Goal: Use online tool/utility: Utilize a website feature to perform a specific function

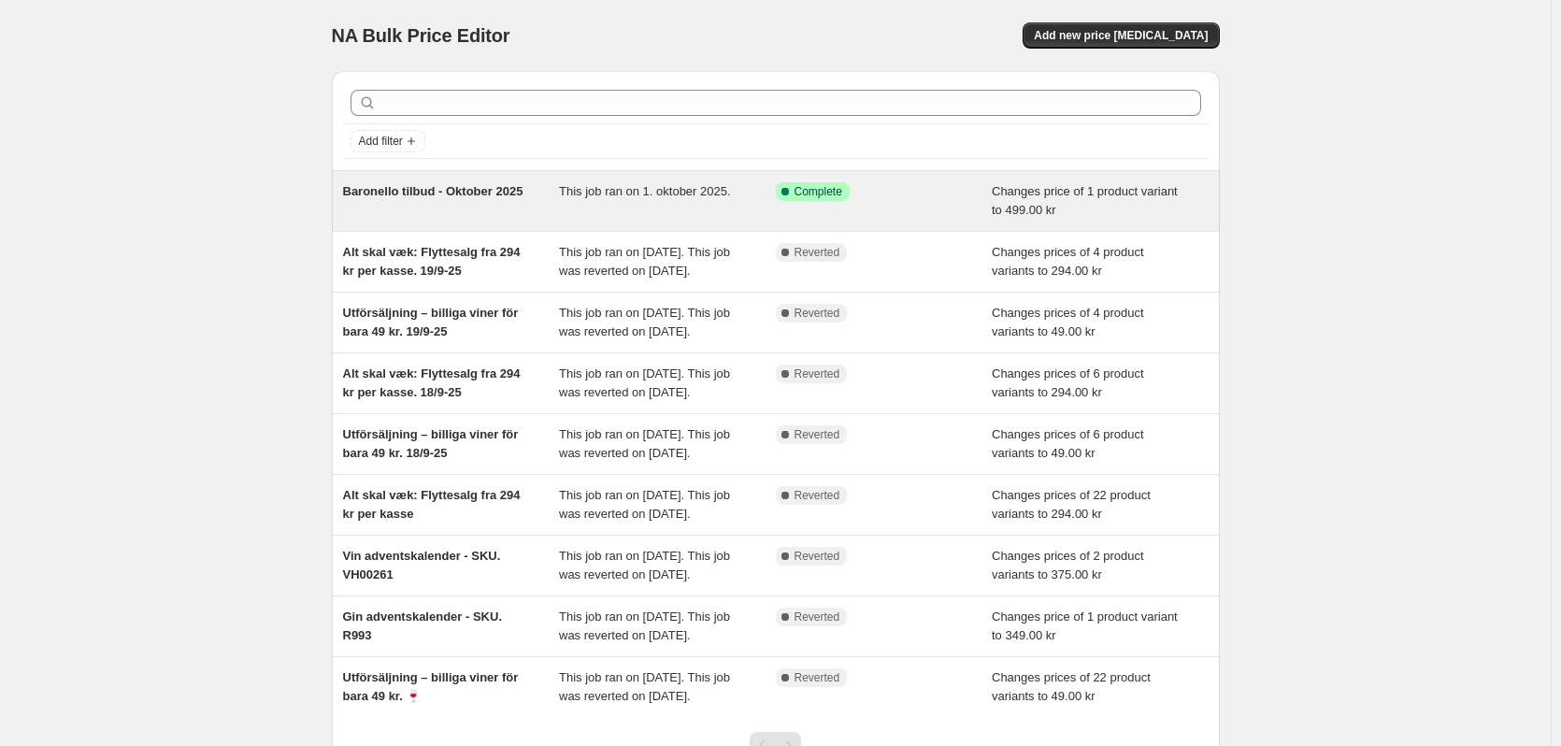
click at [437, 186] on span "Baronello tilbud - Oktober 2025" at bounding box center [433, 191] width 180 height 14
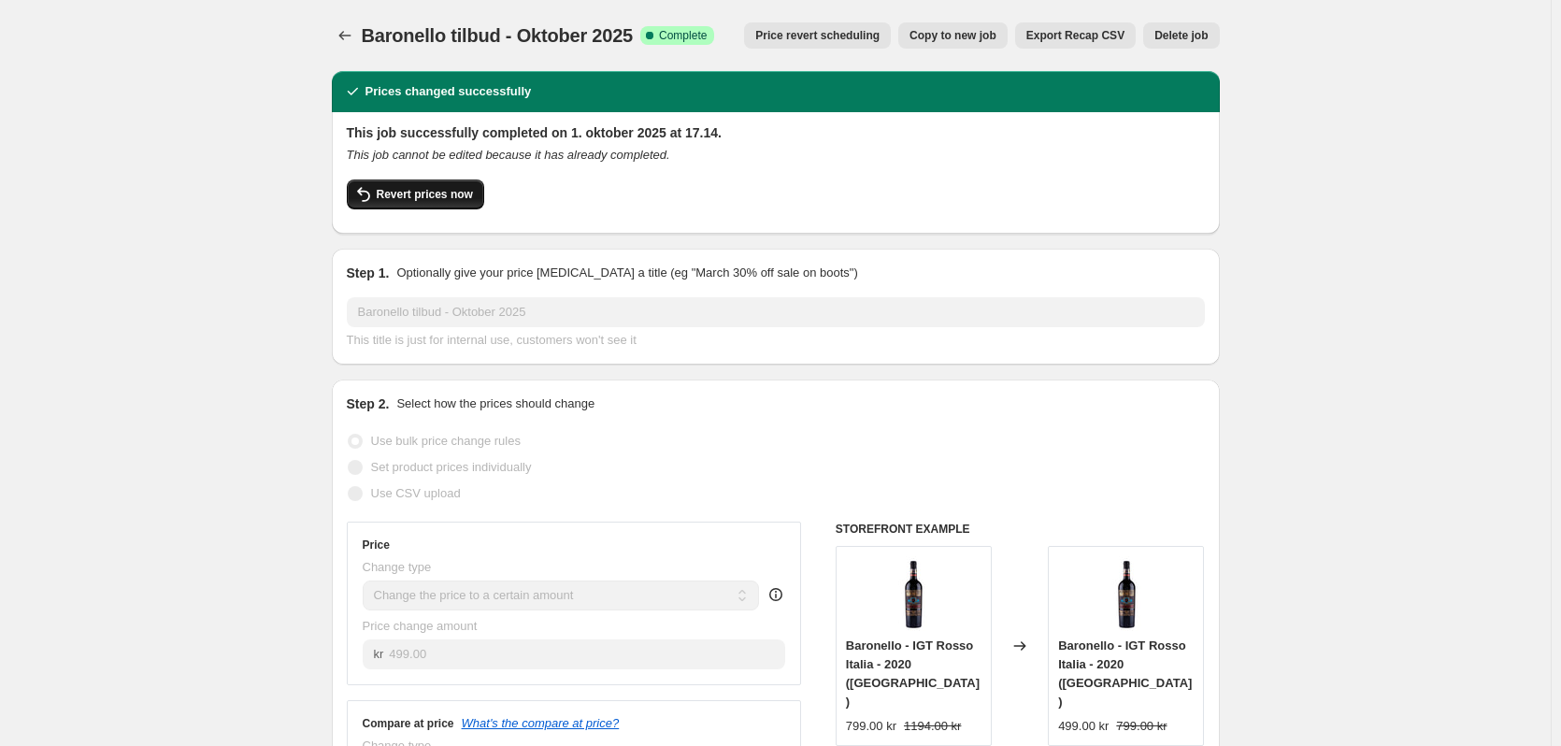
click at [400, 197] on span "Revert prices now" at bounding box center [425, 194] width 96 height 15
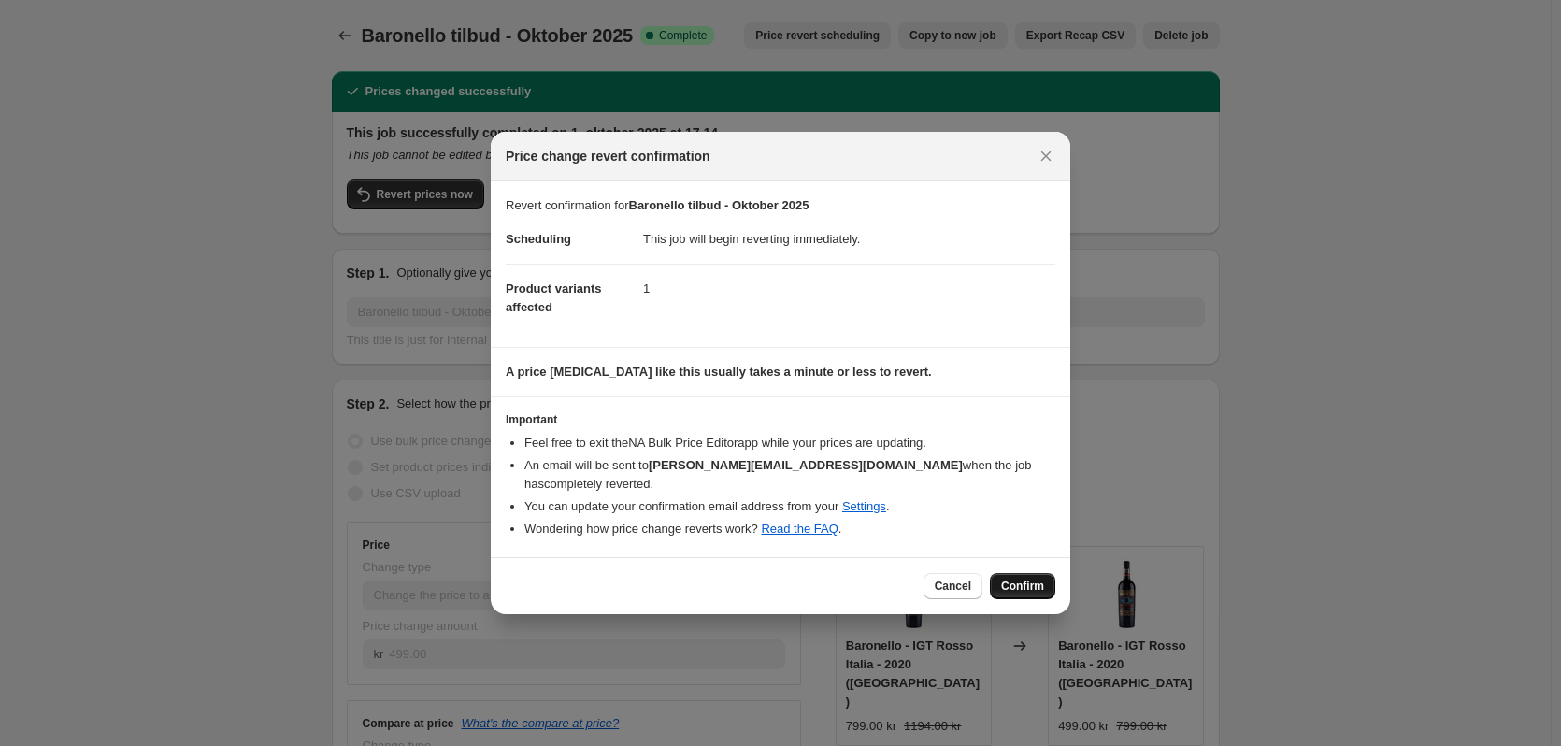
click at [1035, 579] on span "Confirm" at bounding box center [1022, 586] width 43 height 15
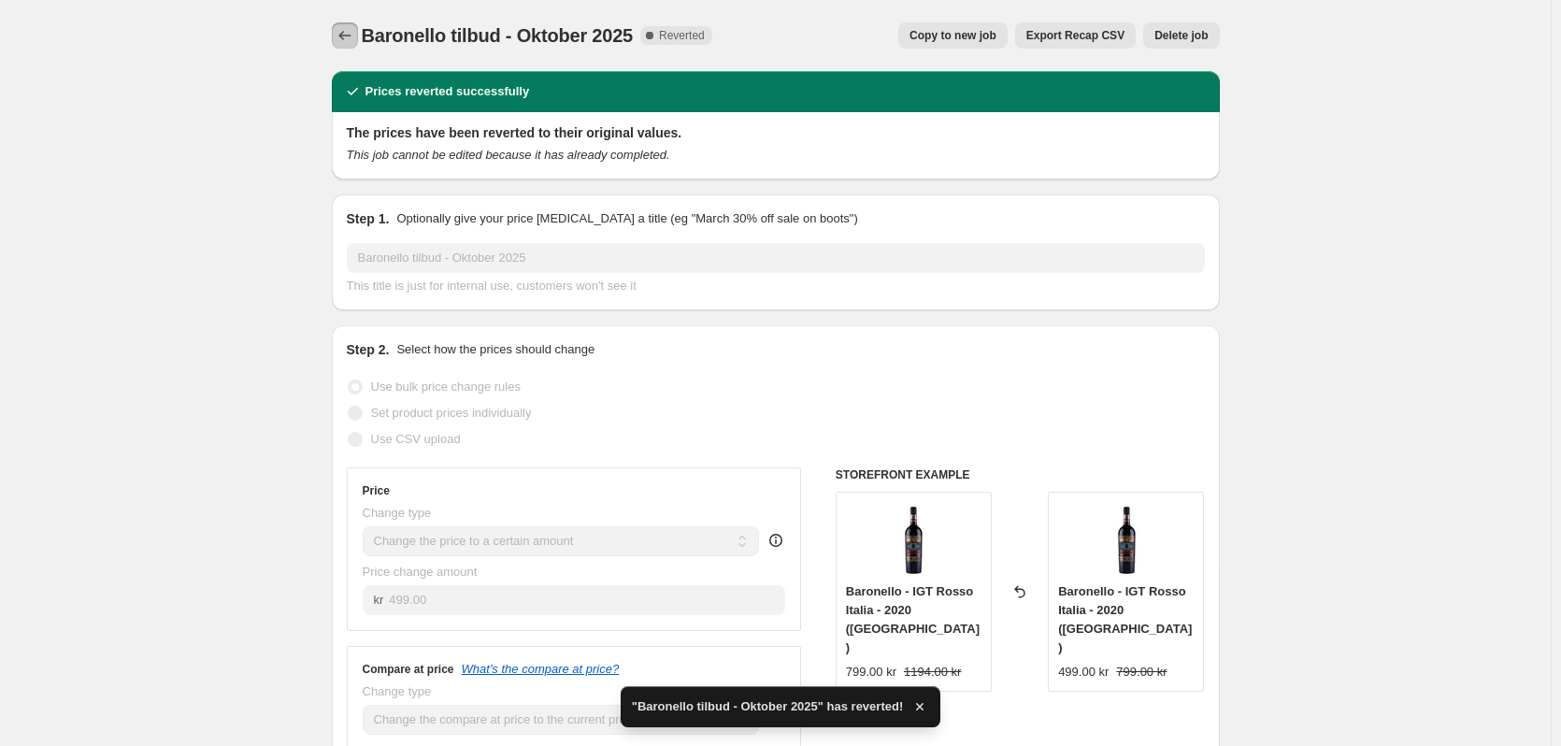
click at [344, 33] on icon "Price change jobs" at bounding box center [345, 35] width 19 height 19
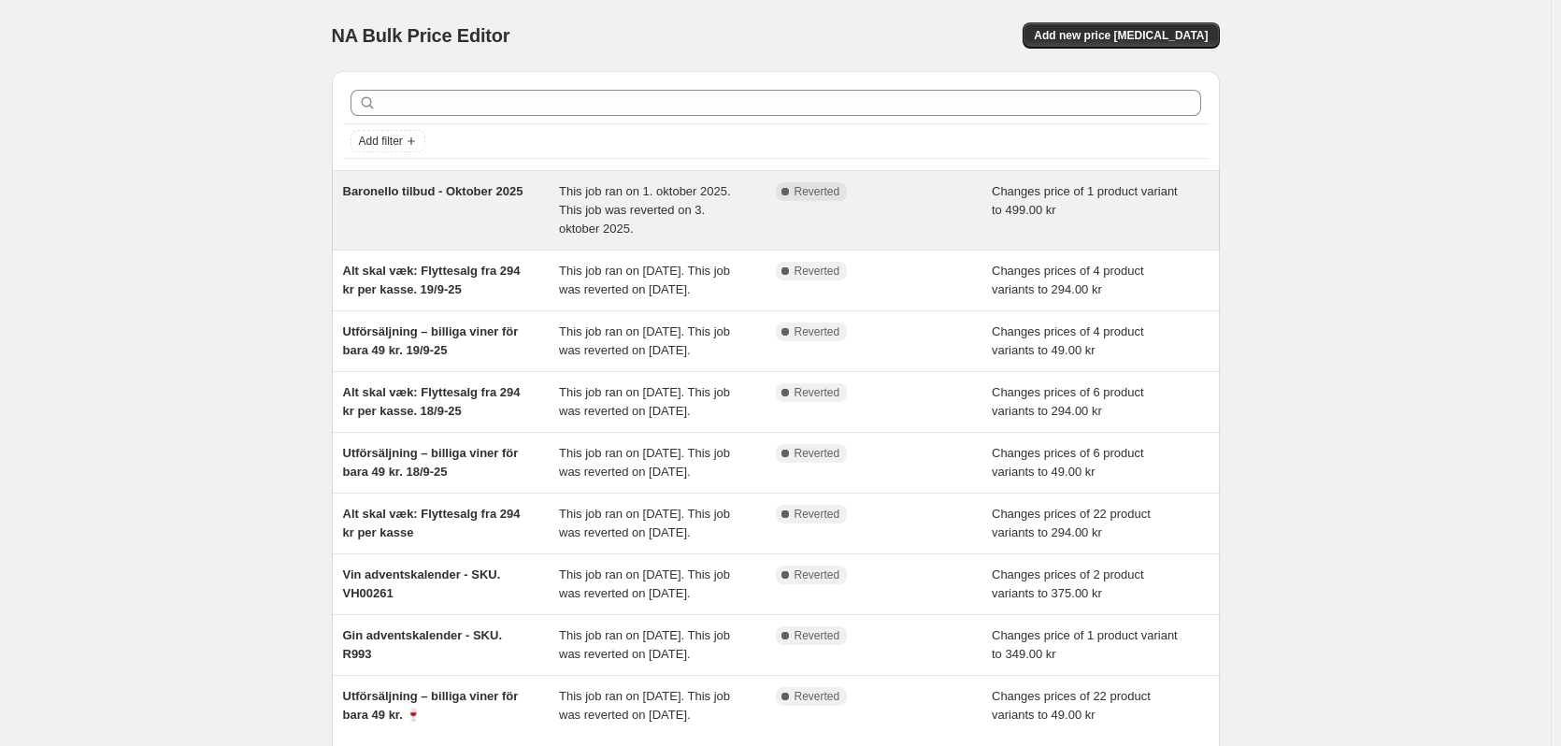
click at [519, 197] on span "Baronello tilbud - Oktober 2025" at bounding box center [433, 191] width 180 height 14
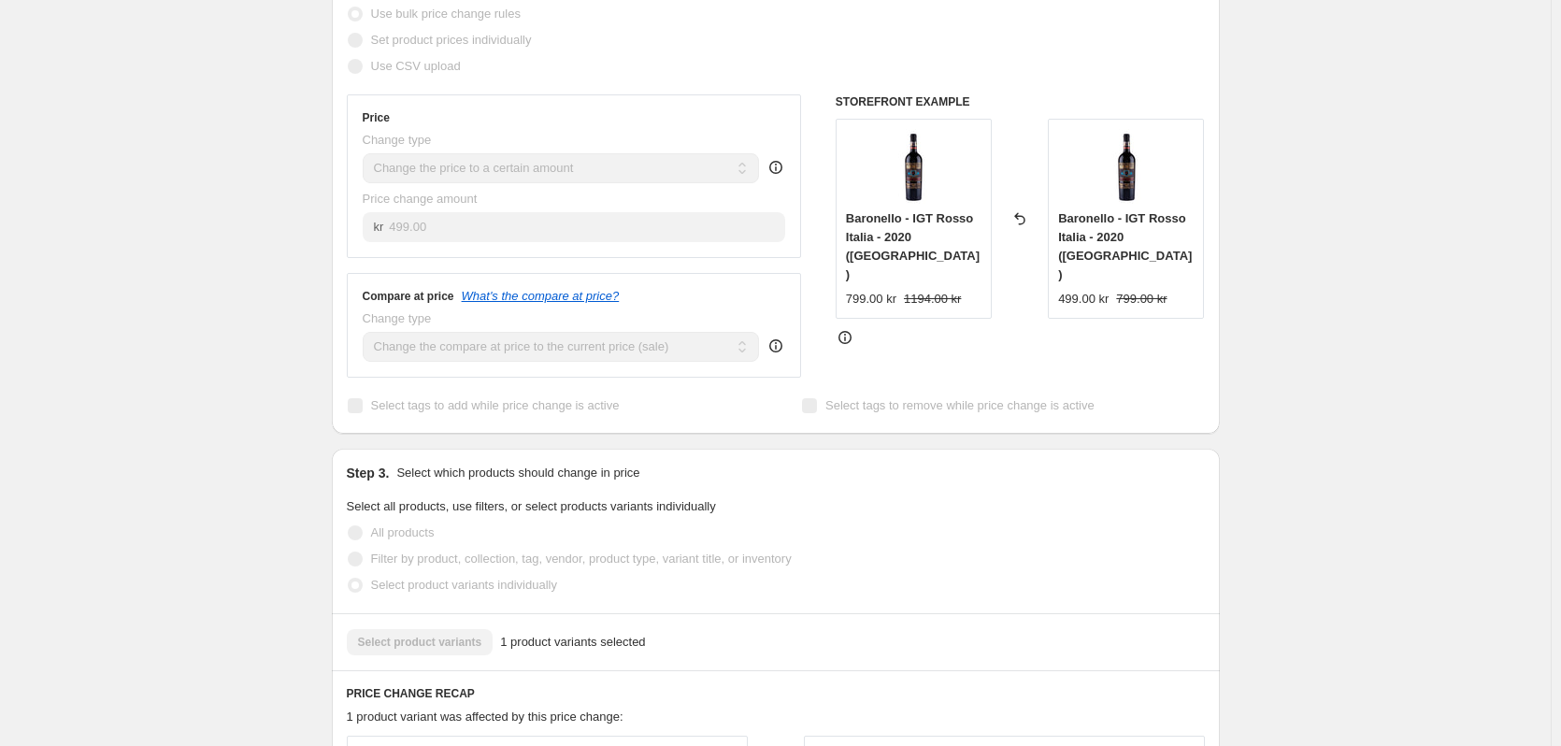
scroll to position [374, 0]
click at [228, 127] on div "Baronello tilbud - Oktober 2025. This page is ready Baronello tilbud - Oktober …" at bounding box center [775, 426] width 1551 height 1601
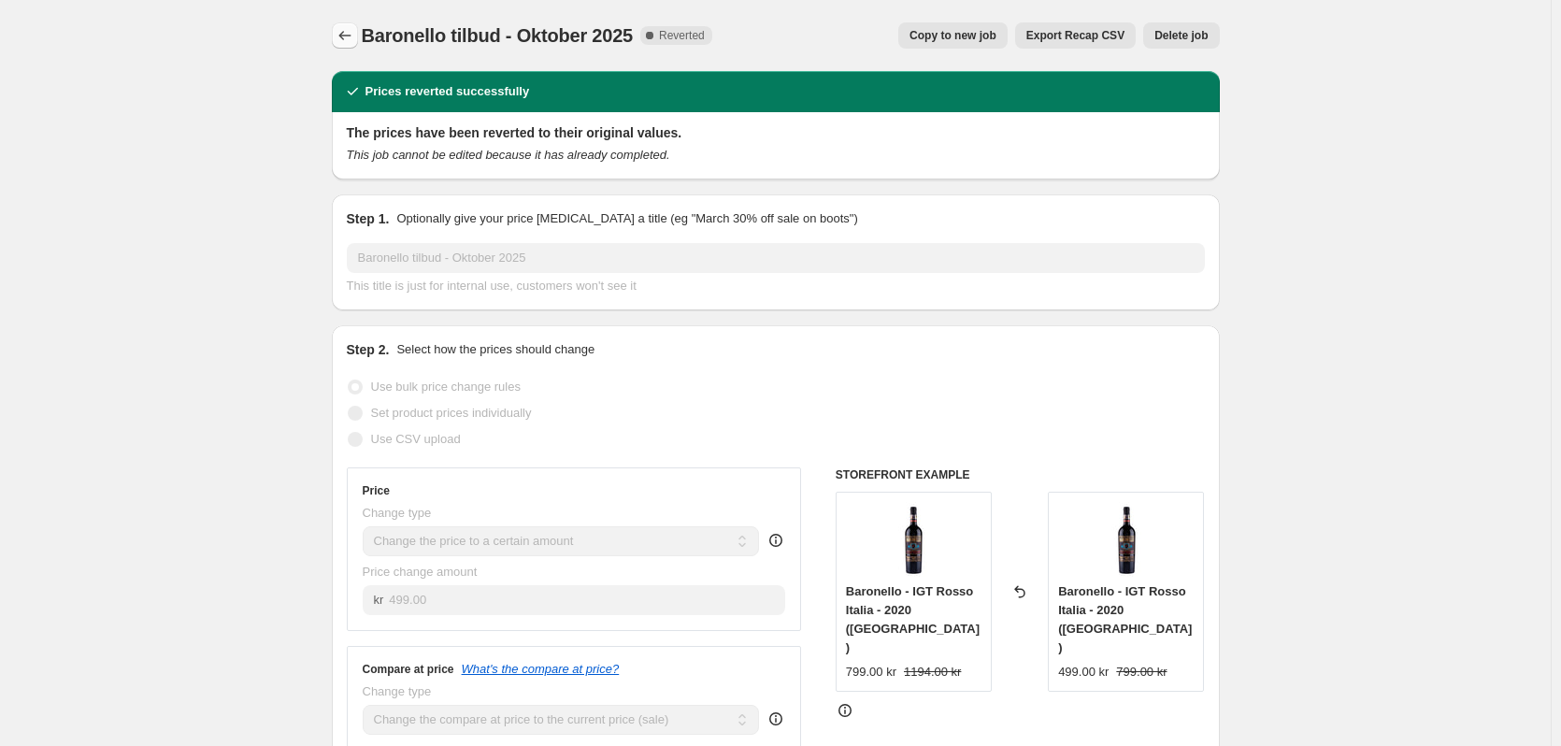
click at [349, 36] on icon "Price change jobs" at bounding box center [345, 35] width 19 height 19
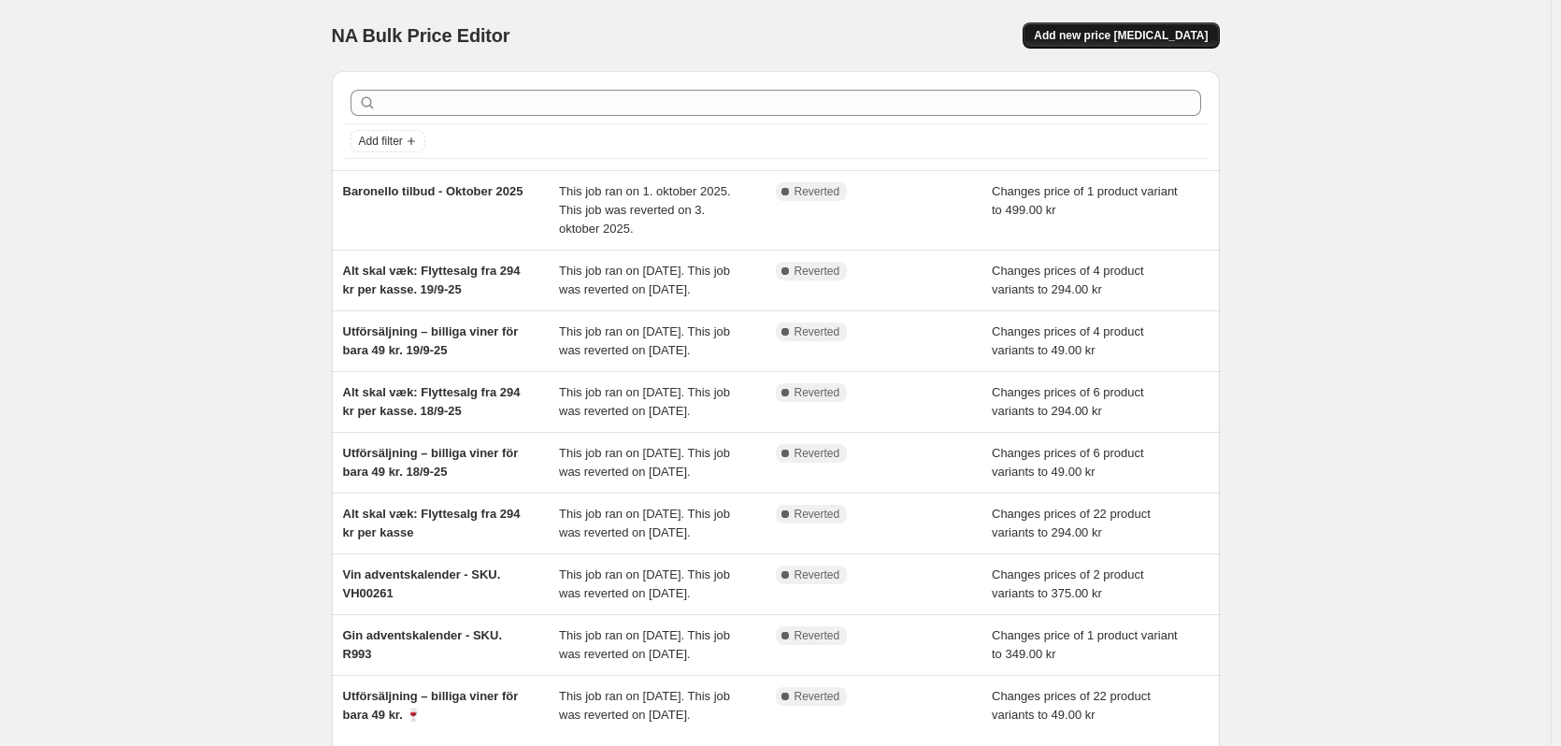
click at [1164, 41] on span "Add new price [MEDICAL_DATA]" at bounding box center [1121, 35] width 174 height 15
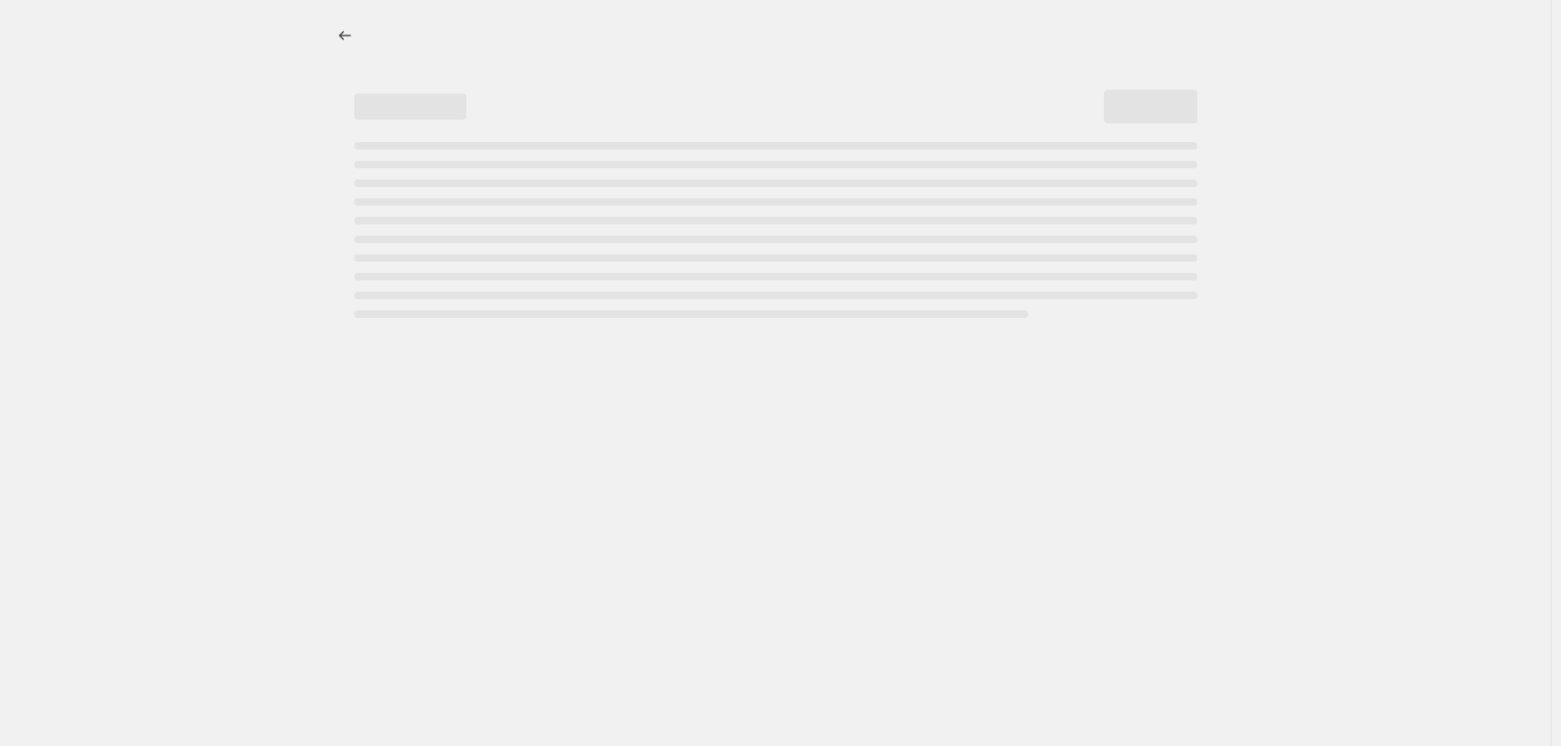
select select "percentage"
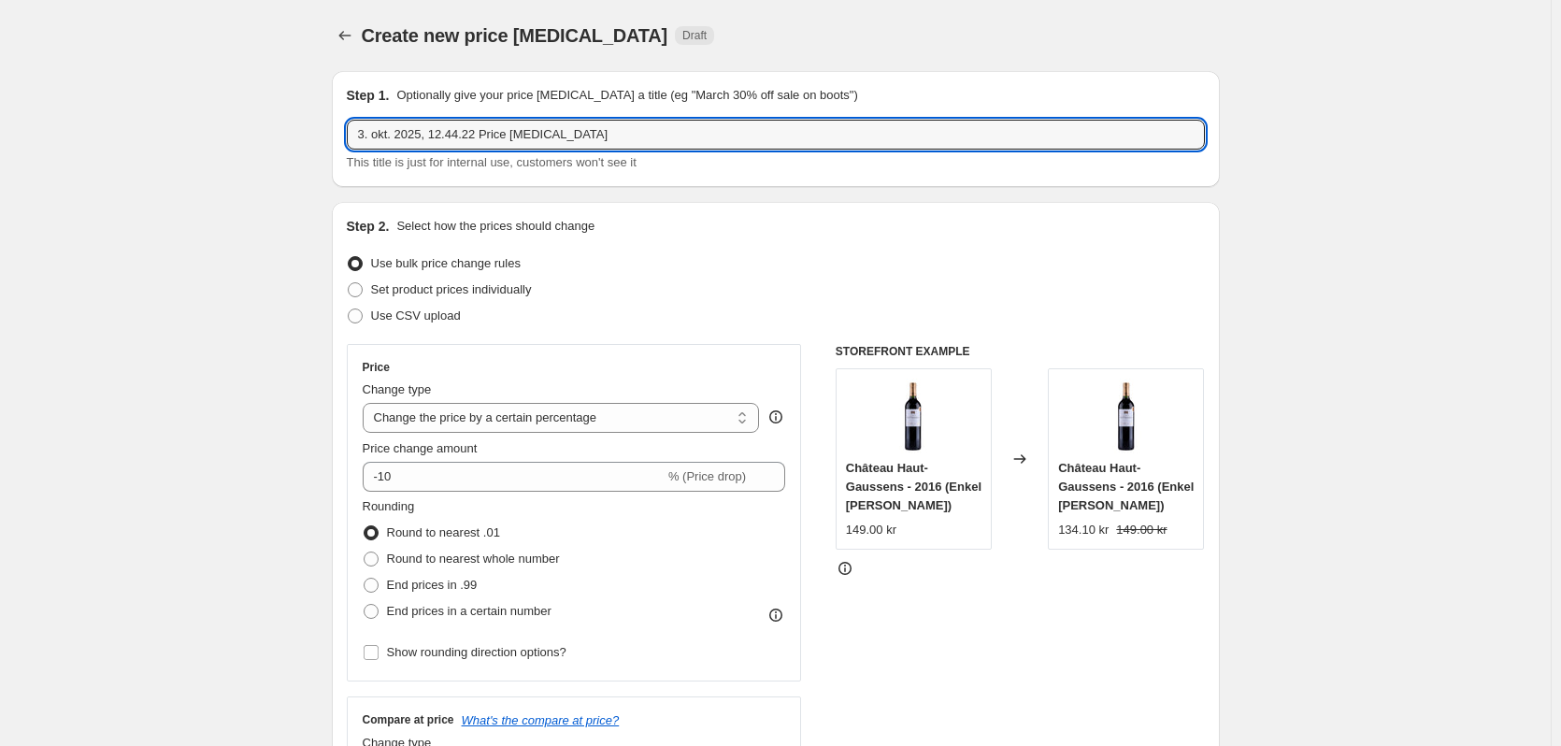
drag, startPoint x: 542, startPoint y: 126, endPoint x: 189, endPoint y: 130, distance: 353.4
click at [440, 130] on input "Baronello" at bounding box center [776, 135] width 858 height 30
type input "Baronello tilbud - Oktober 2025 - 1 Kasse [GEOGRAPHIC_DATA]"
click at [417, 414] on select "Change the price to a certain amount Change the price by a certain amount Chang…" at bounding box center [561, 418] width 397 height 30
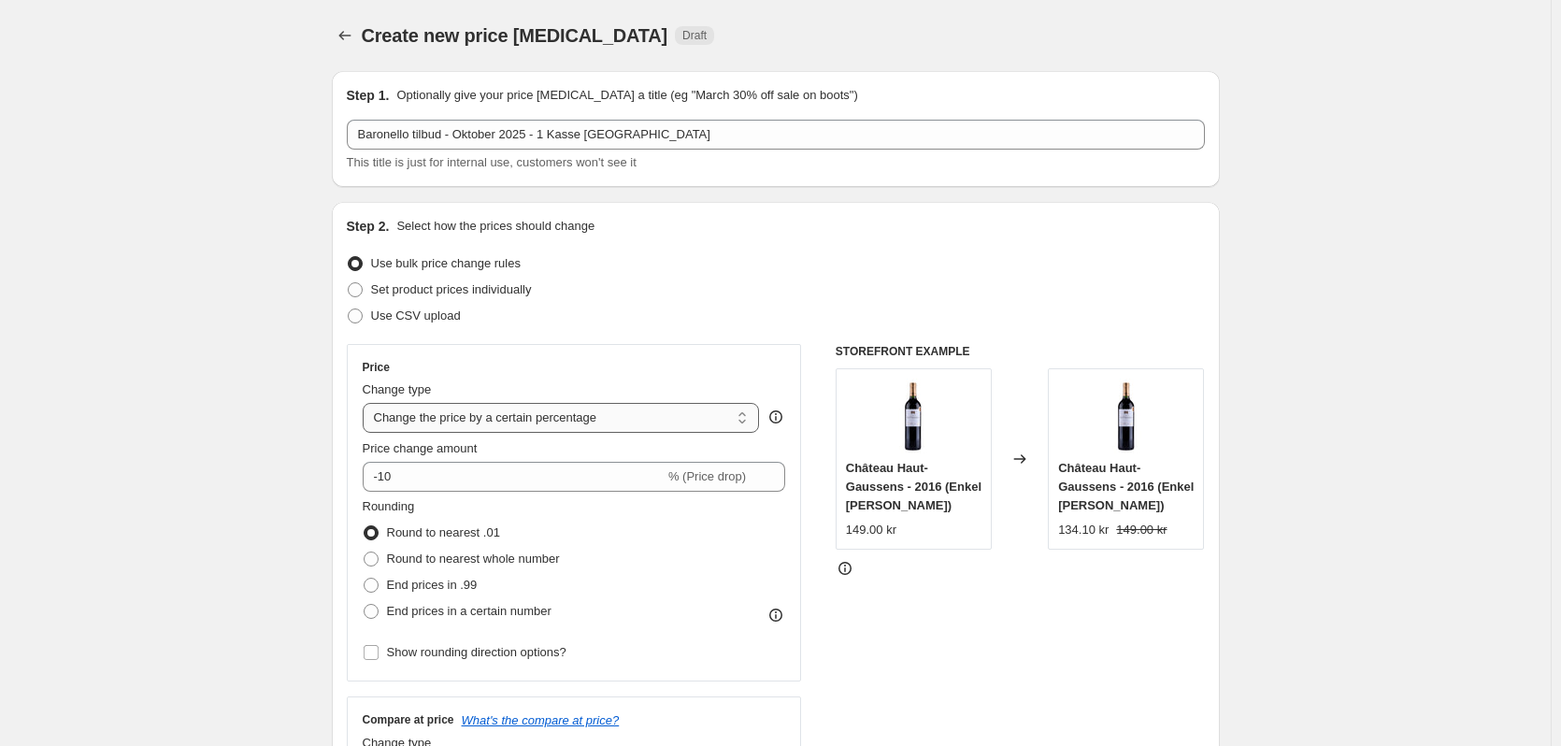
select select "to"
click at [366, 403] on select "Change the price to a certain amount Change the price by a certain amount Chang…" at bounding box center [561, 418] width 397 height 30
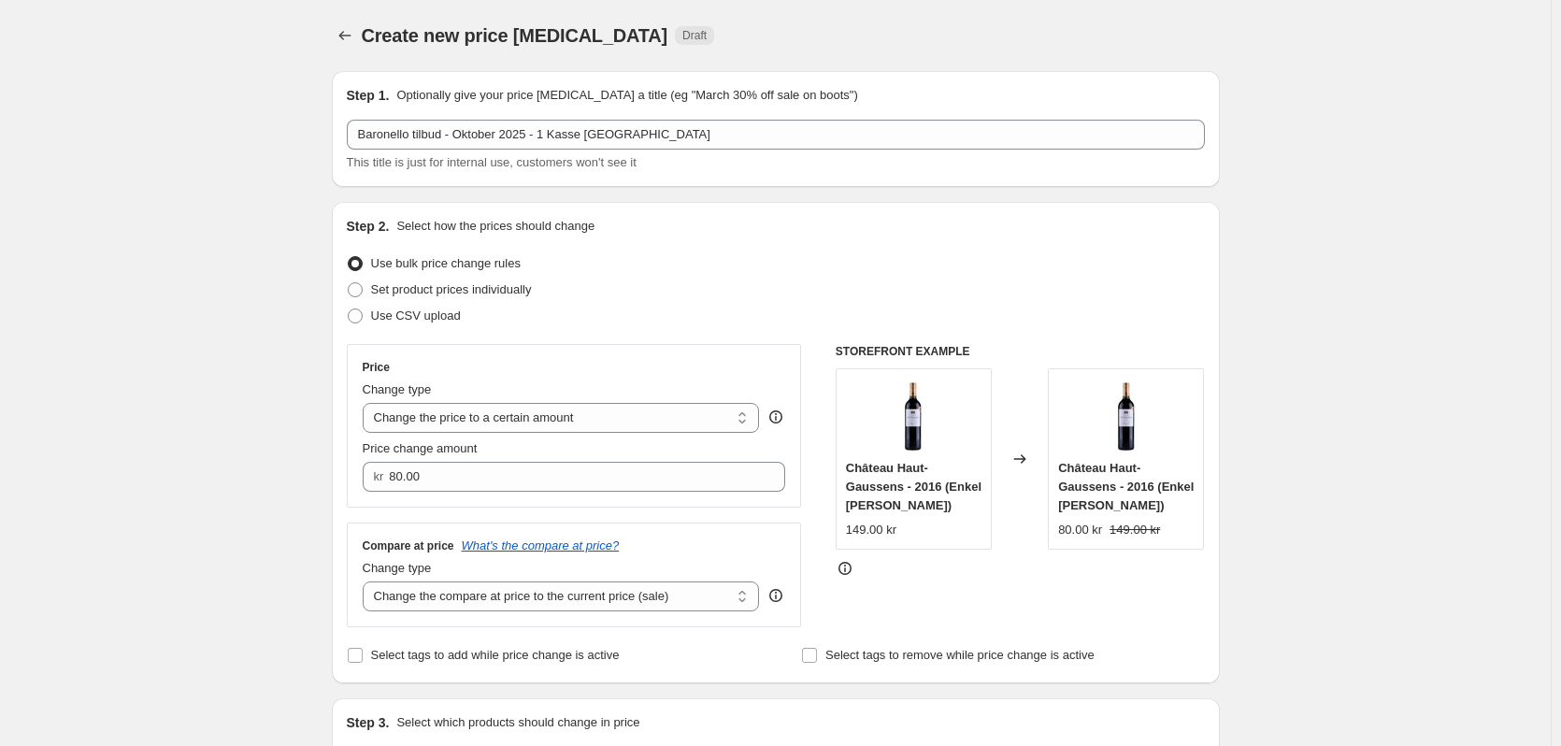
scroll to position [93, 0]
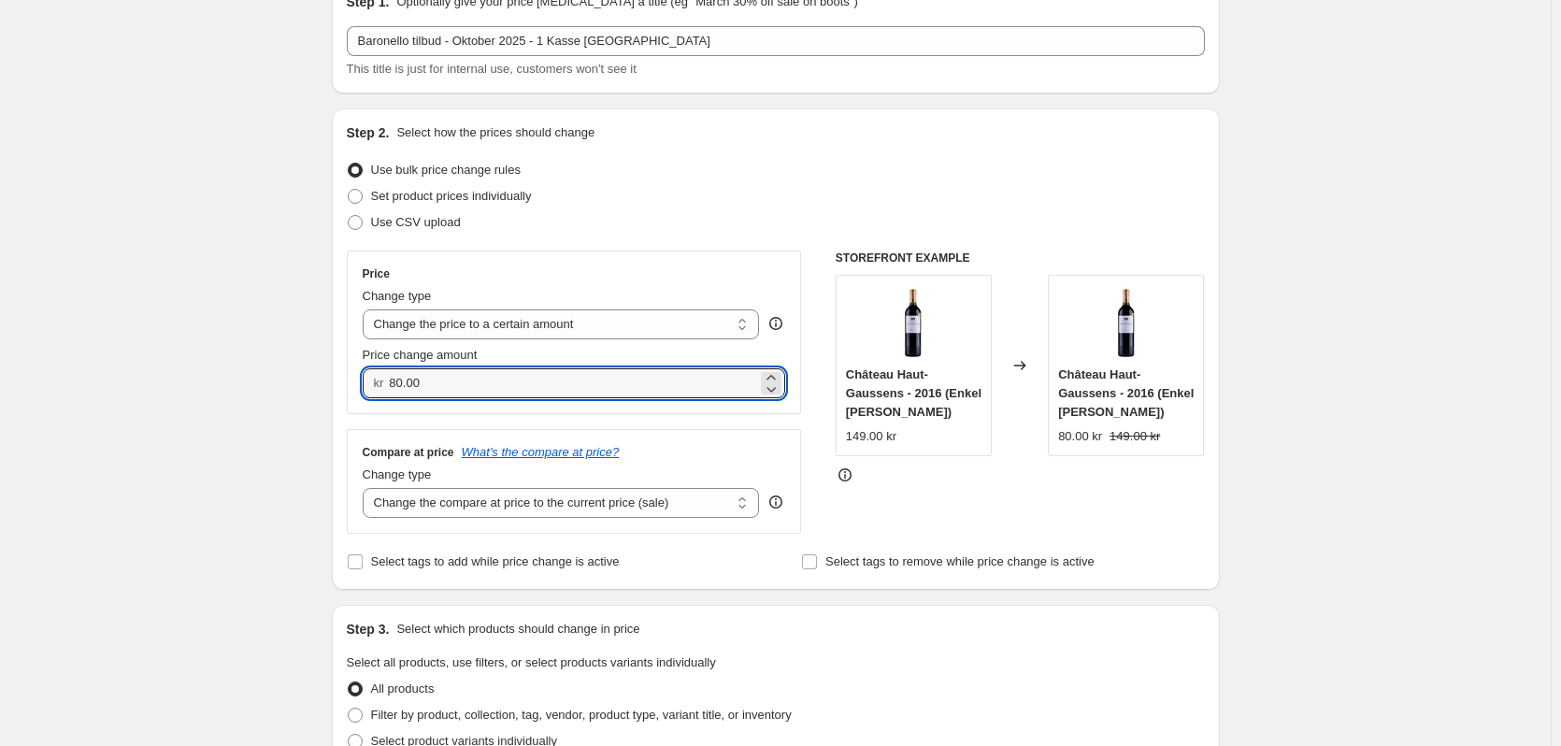
drag, startPoint x: 426, startPoint y: 382, endPoint x: 392, endPoint y: 386, distance: 34.8
click at [392, 386] on div "kr 80.00" at bounding box center [575, 383] width 424 height 30
type input "499.00"
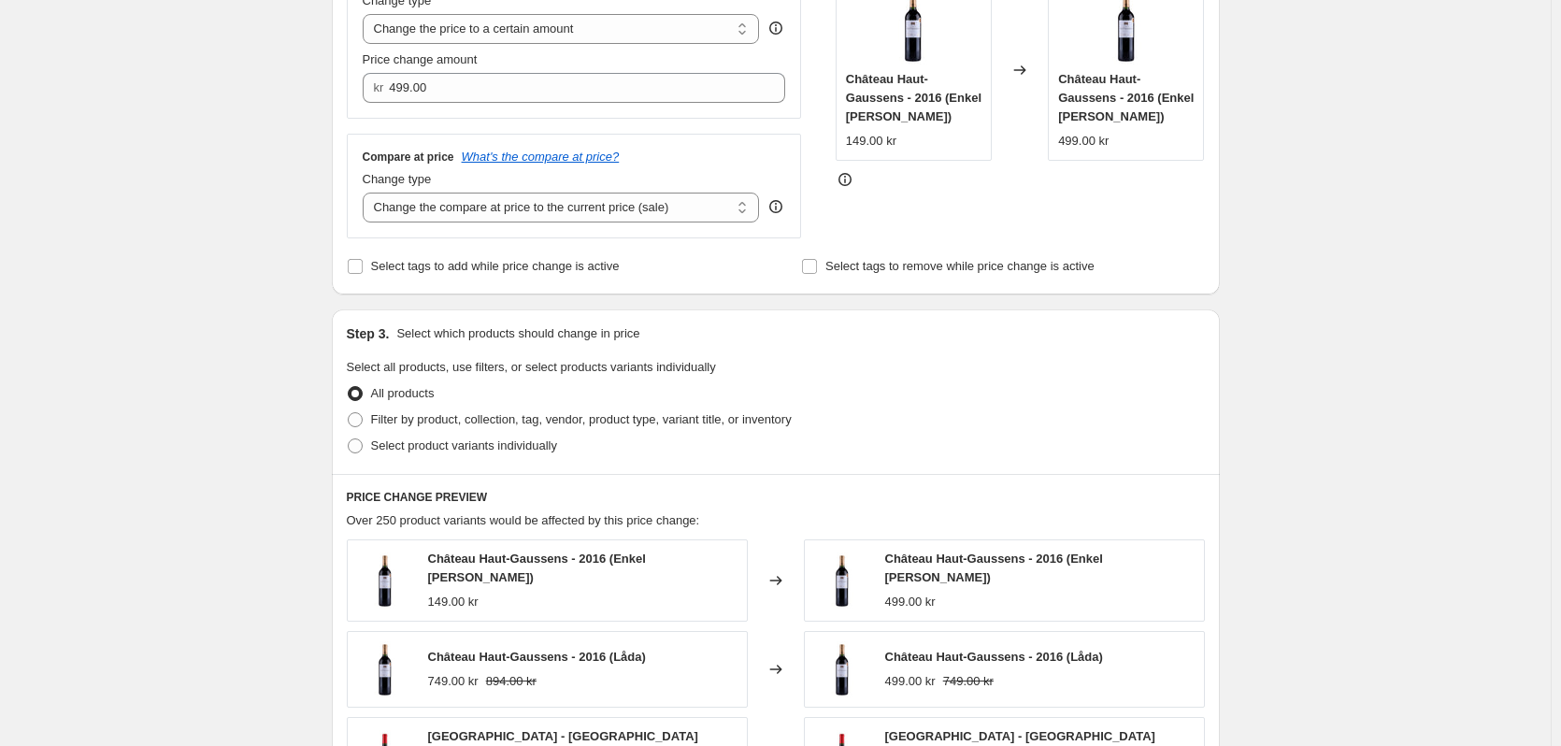
scroll to position [467, 0]
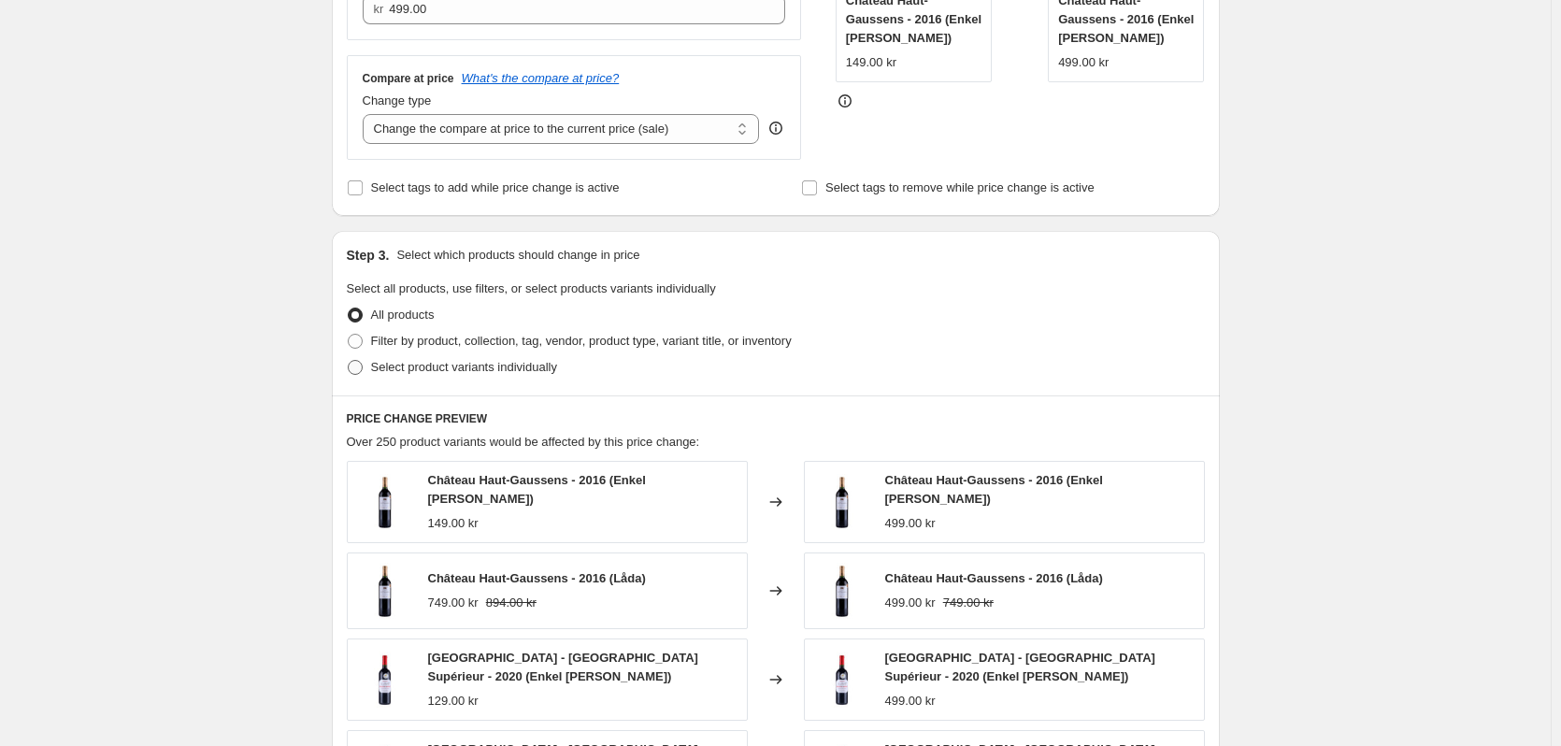
click at [354, 366] on span at bounding box center [355, 367] width 15 height 15
click at [349, 361] on input "Select product variants individually" at bounding box center [348, 360] width 1 height 1
radio input "true"
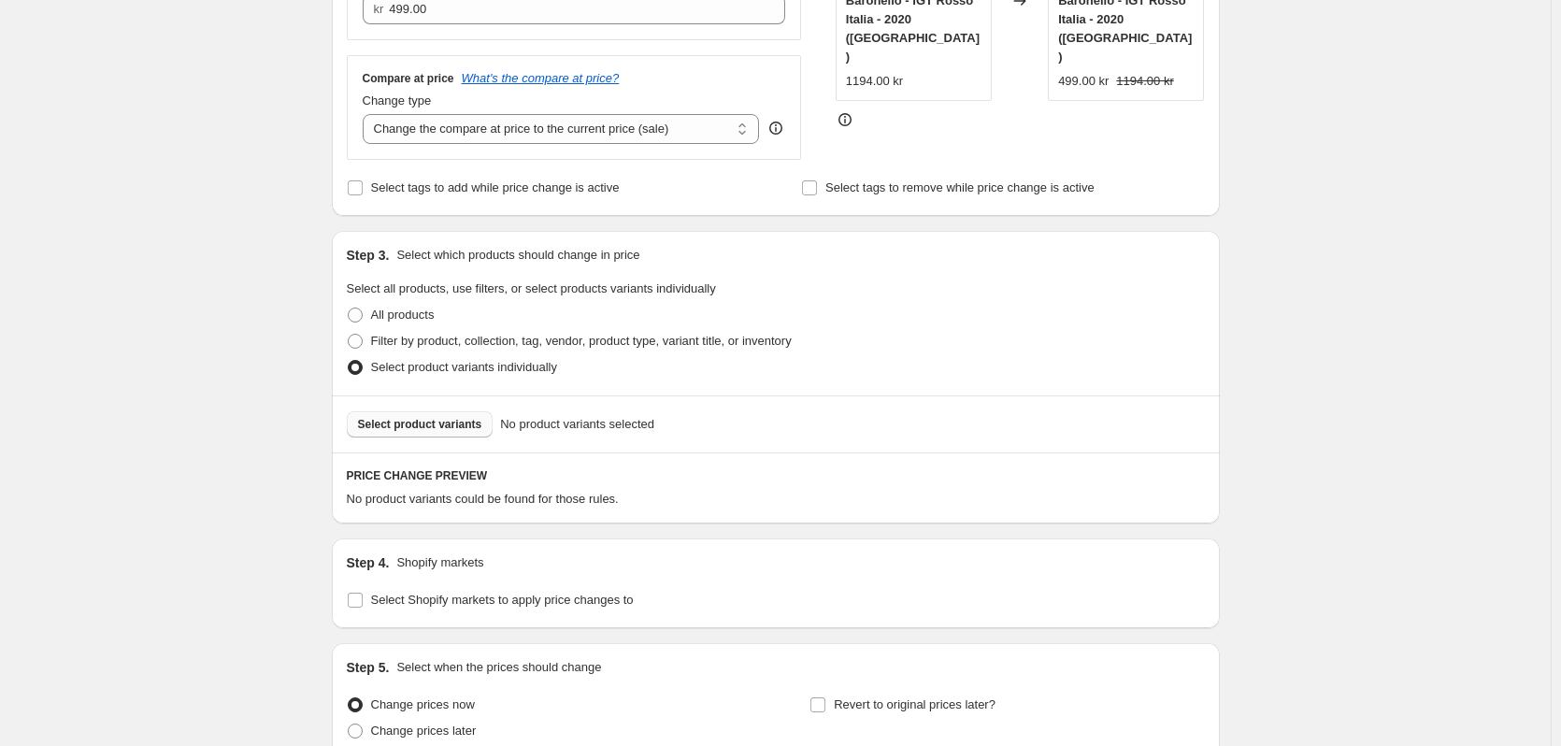
click at [443, 426] on span "Select product variants" at bounding box center [420, 424] width 124 height 15
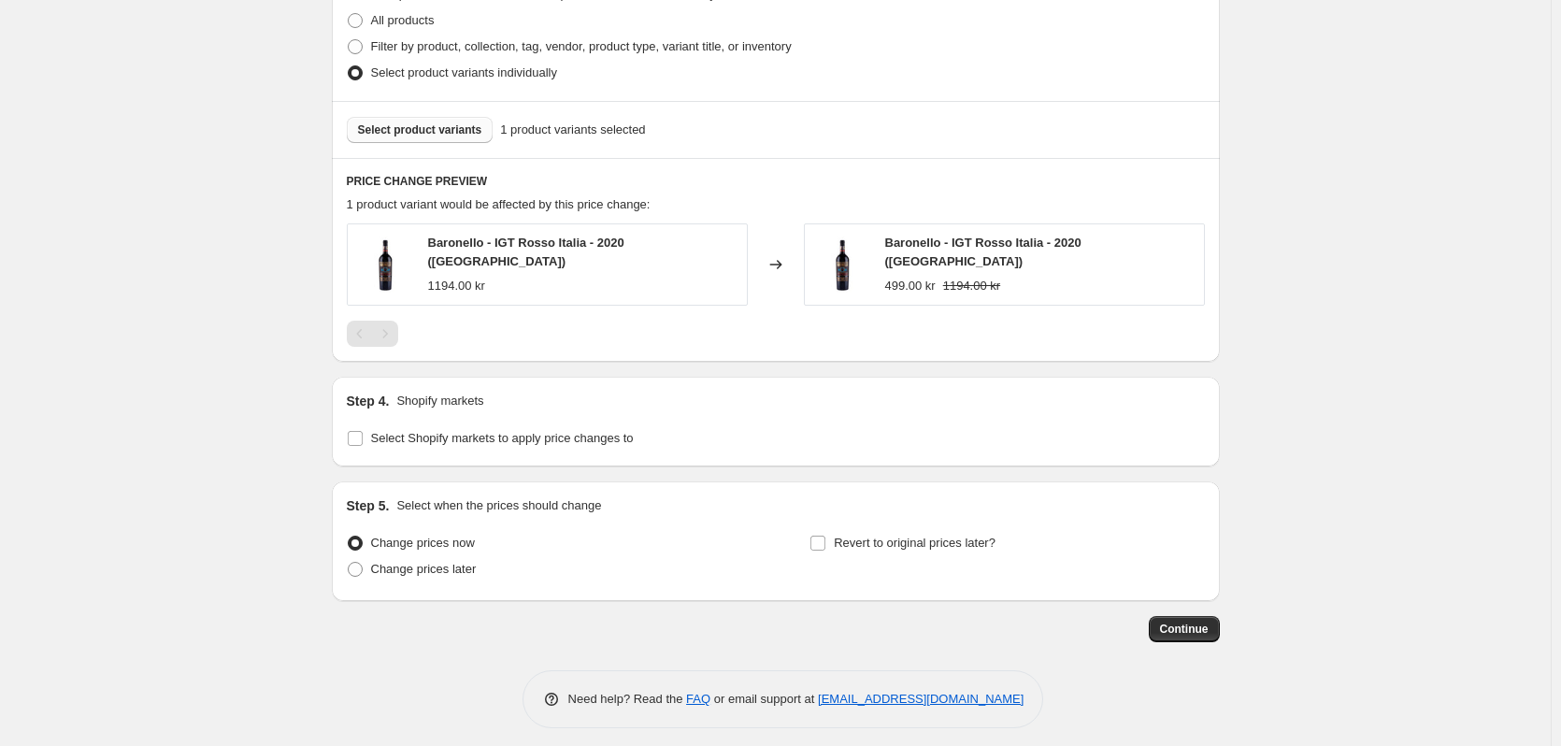
scroll to position [768, 0]
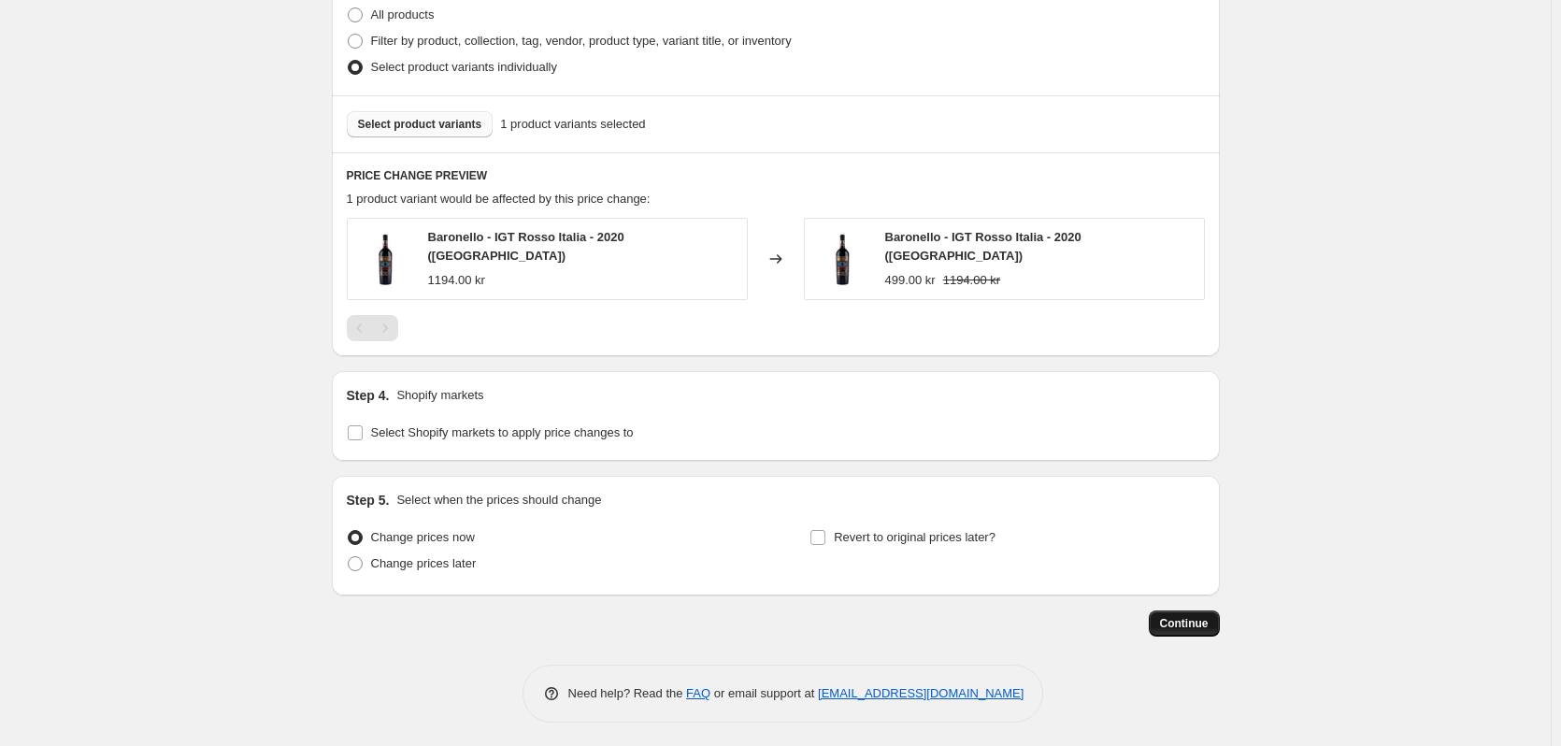
click at [1199, 622] on span "Continue" at bounding box center [1184, 623] width 49 height 15
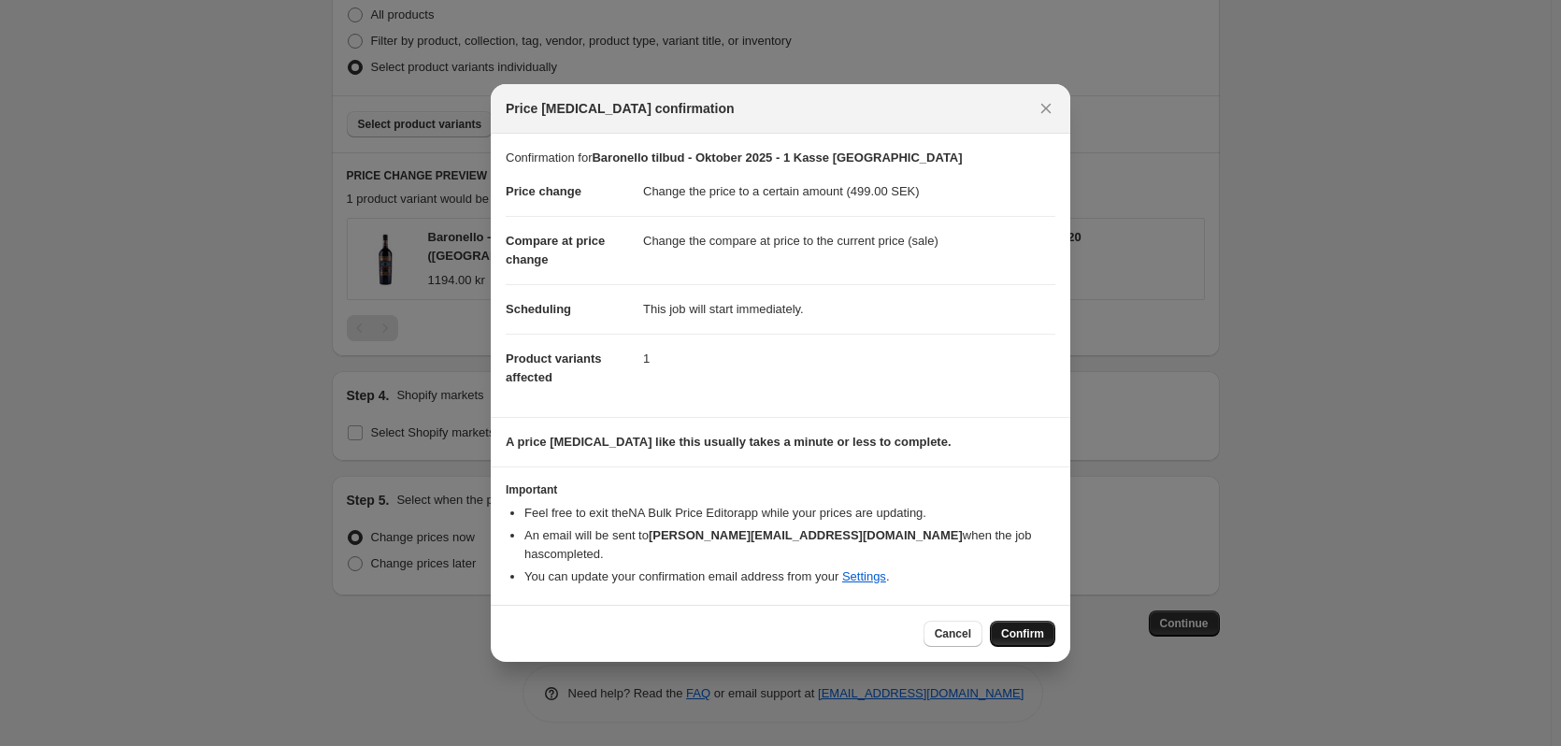
click at [1033, 626] on span "Confirm" at bounding box center [1022, 633] width 43 height 15
